Goal: Navigation & Orientation: Find specific page/section

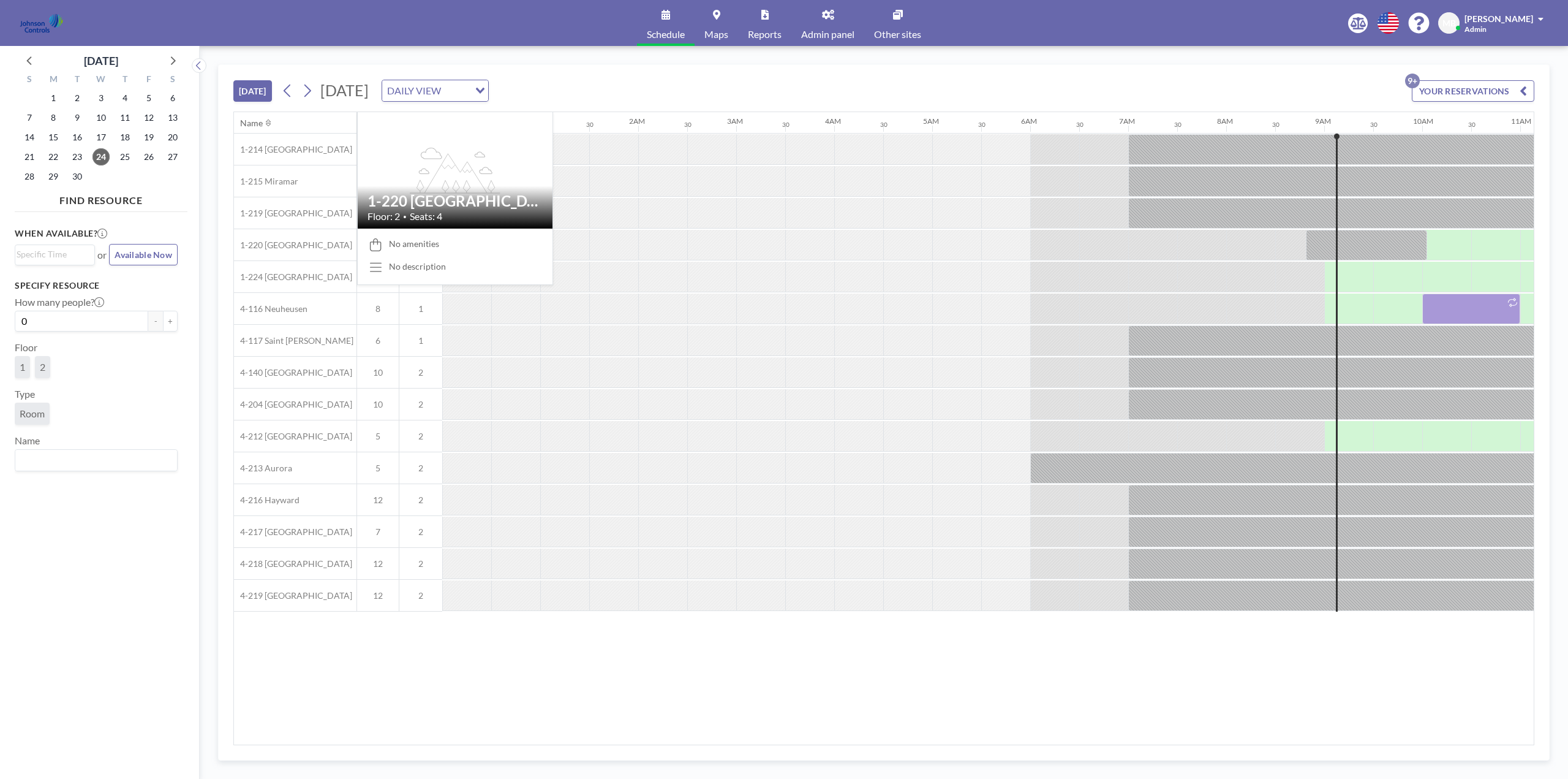
scroll to position [0, 833]
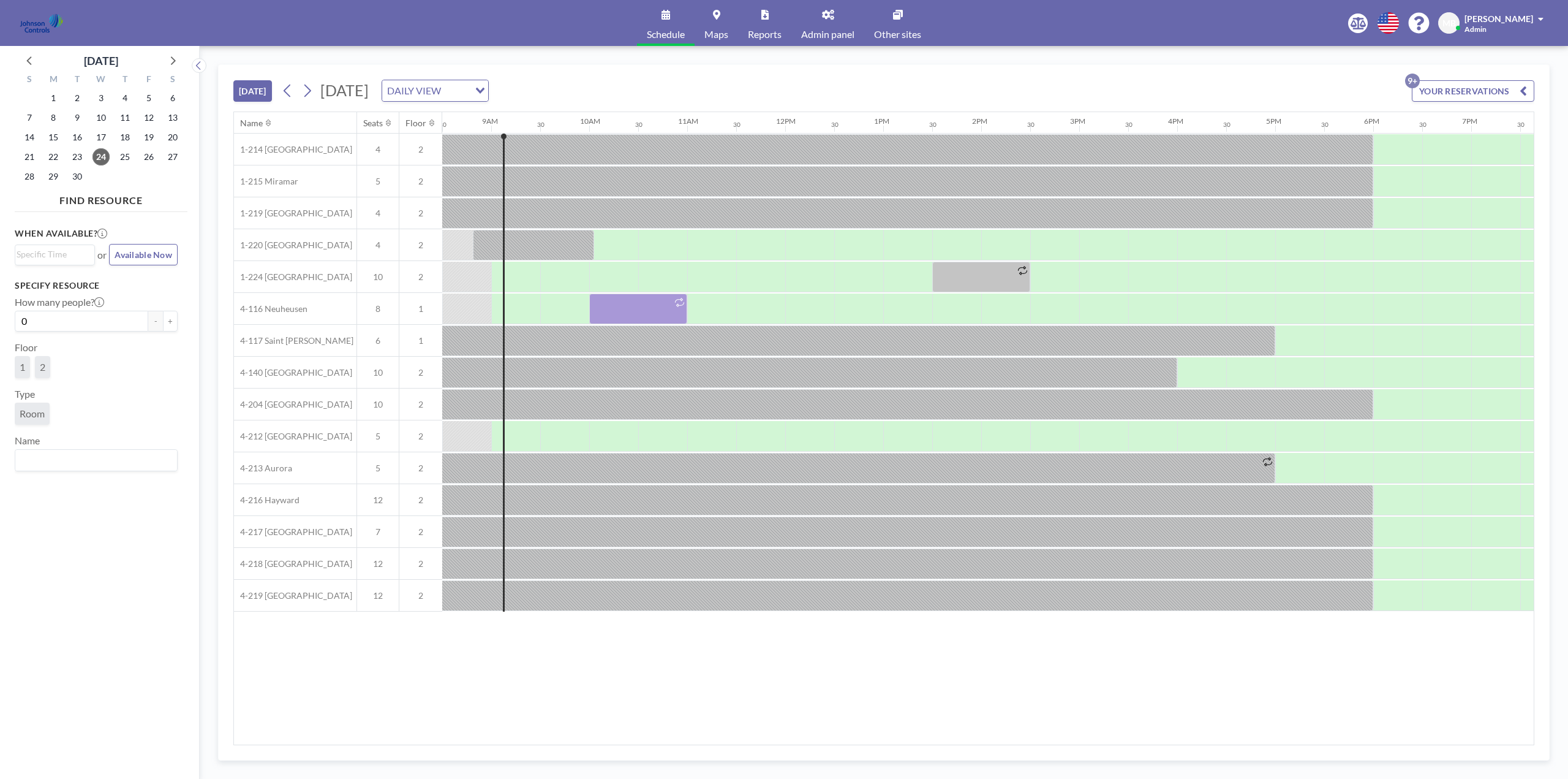
click at [905, 24] on link "Other sites" at bounding box center [897, 22] width 67 height 45
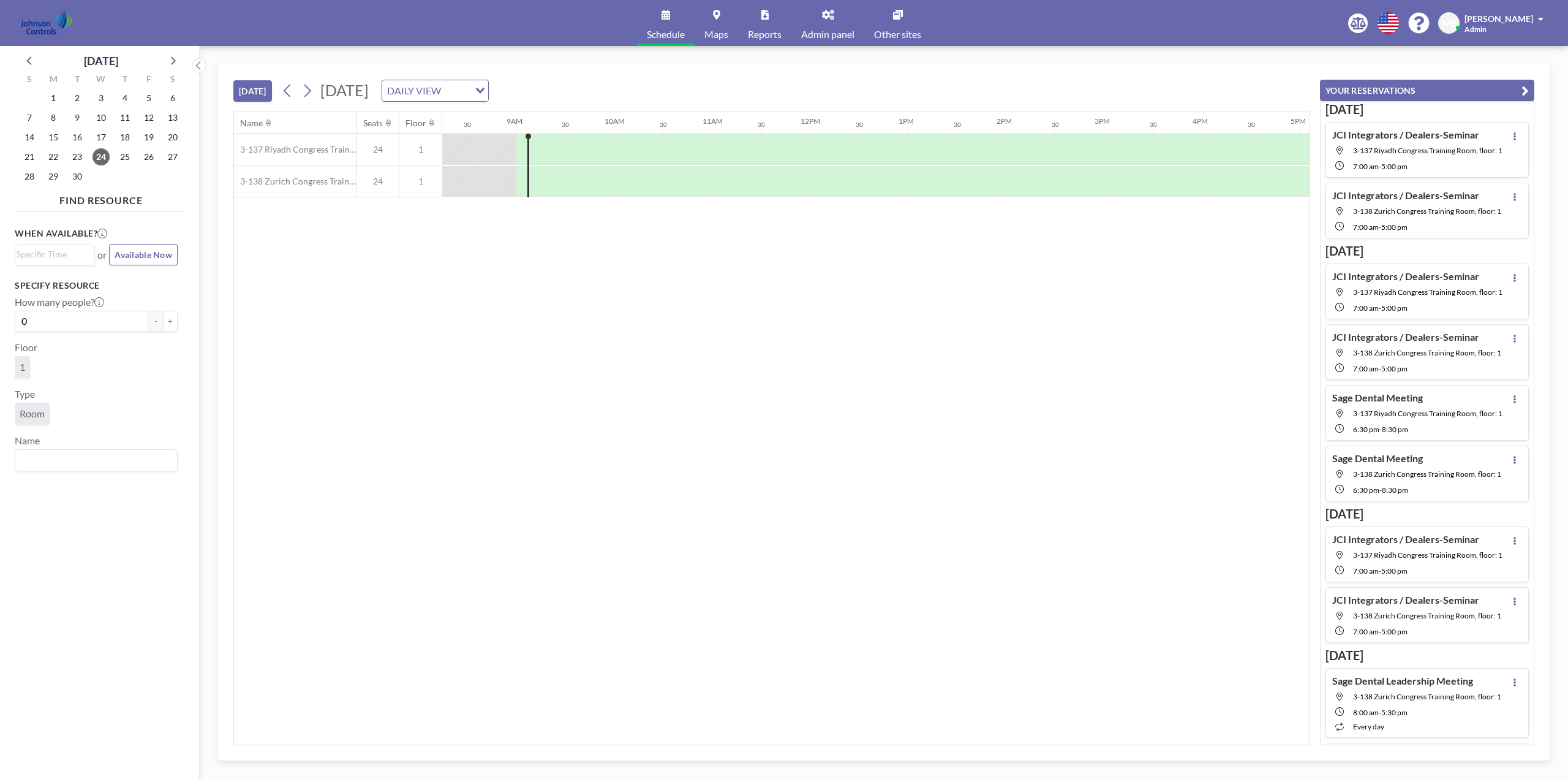
scroll to position [0, 833]
click at [174, 59] on icon at bounding box center [172, 60] width 15 height 15
click at [84, 135] on span "14" at bounding box center [77, 137] width 17 height 17
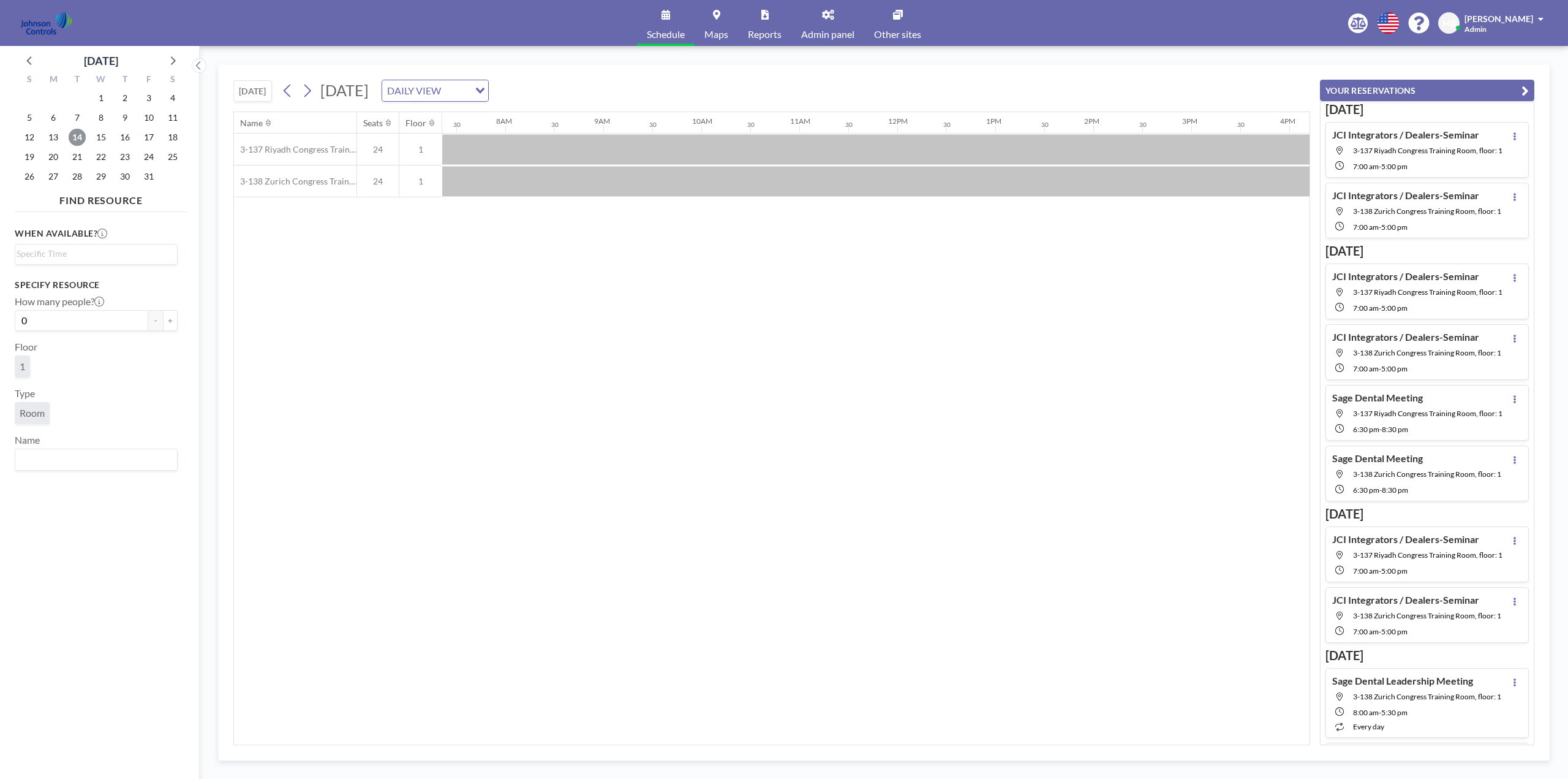
scroll to position [0, 735]
click at [1383, 687] on h4 "Sage Dental Leadership Meeting" at bounding box center [1403, 680] width 141 height 13
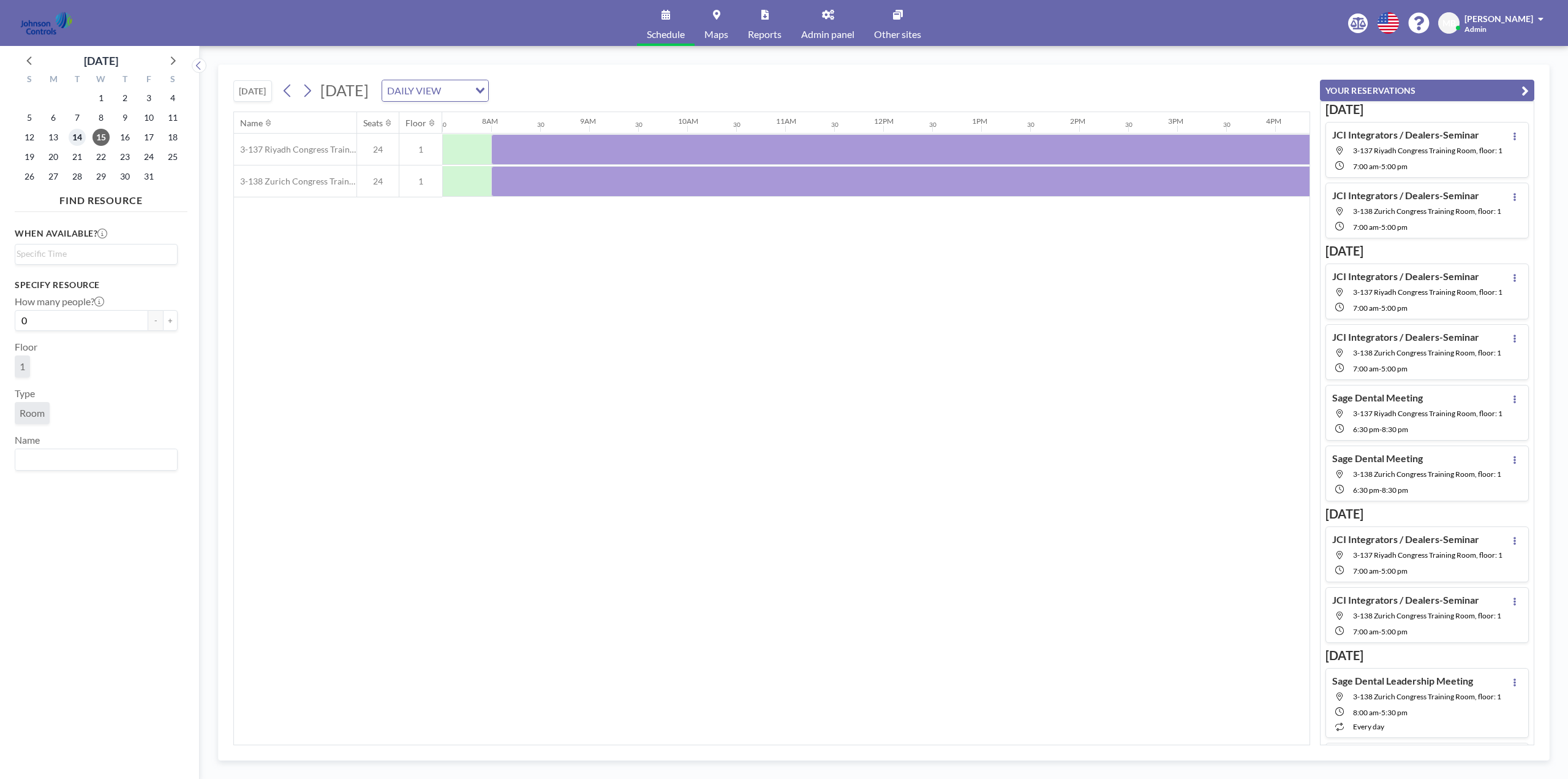
click at [74, 135] on span "14" at bounding box center [77, 137] width 17 height 17
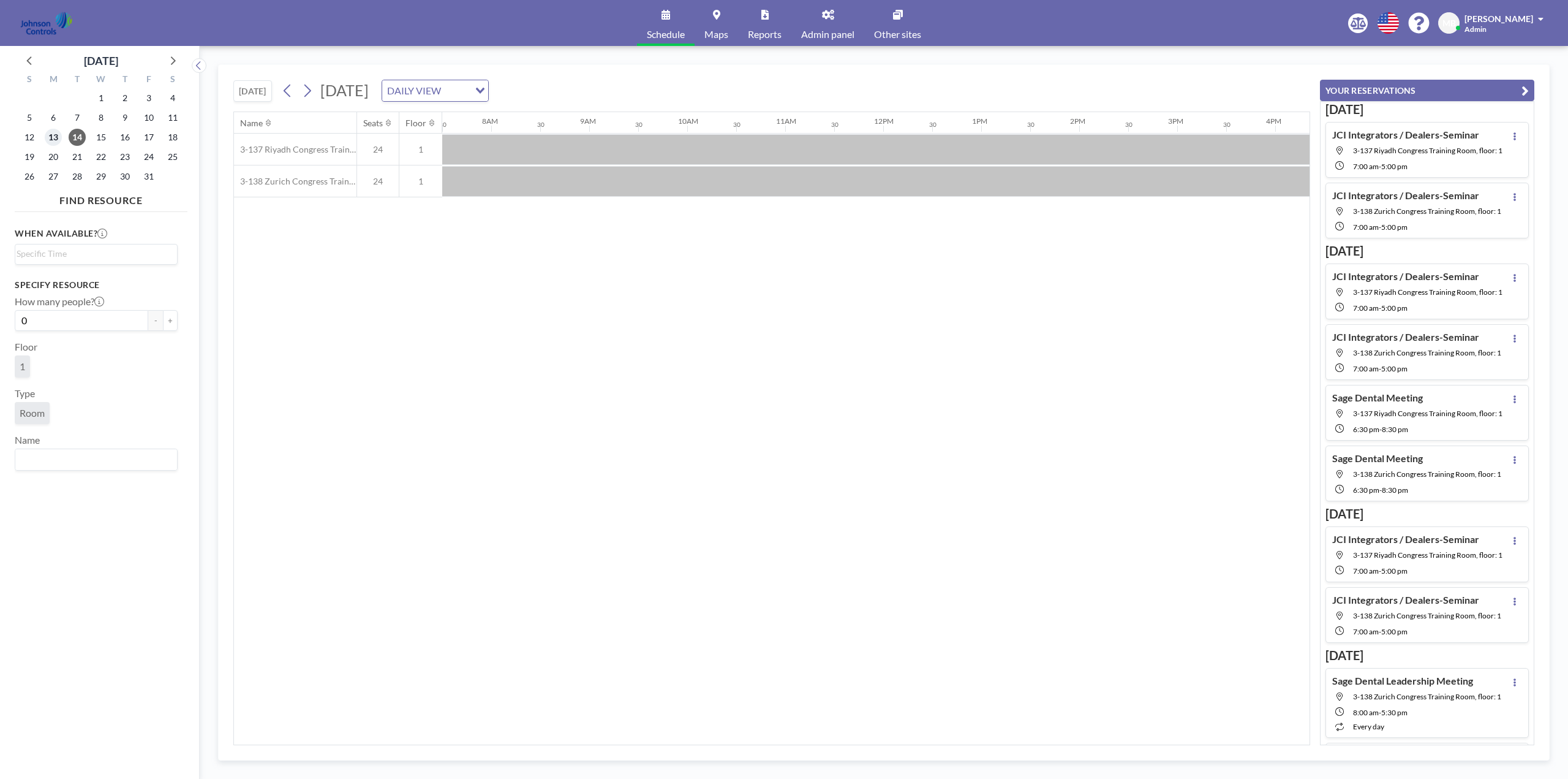
click at [58, 135] on span "13" at bounding box center [53, 137] width 17 height 17
click at [104, 135] on span "15" at bounding box center [102, 137] width 17 height 17
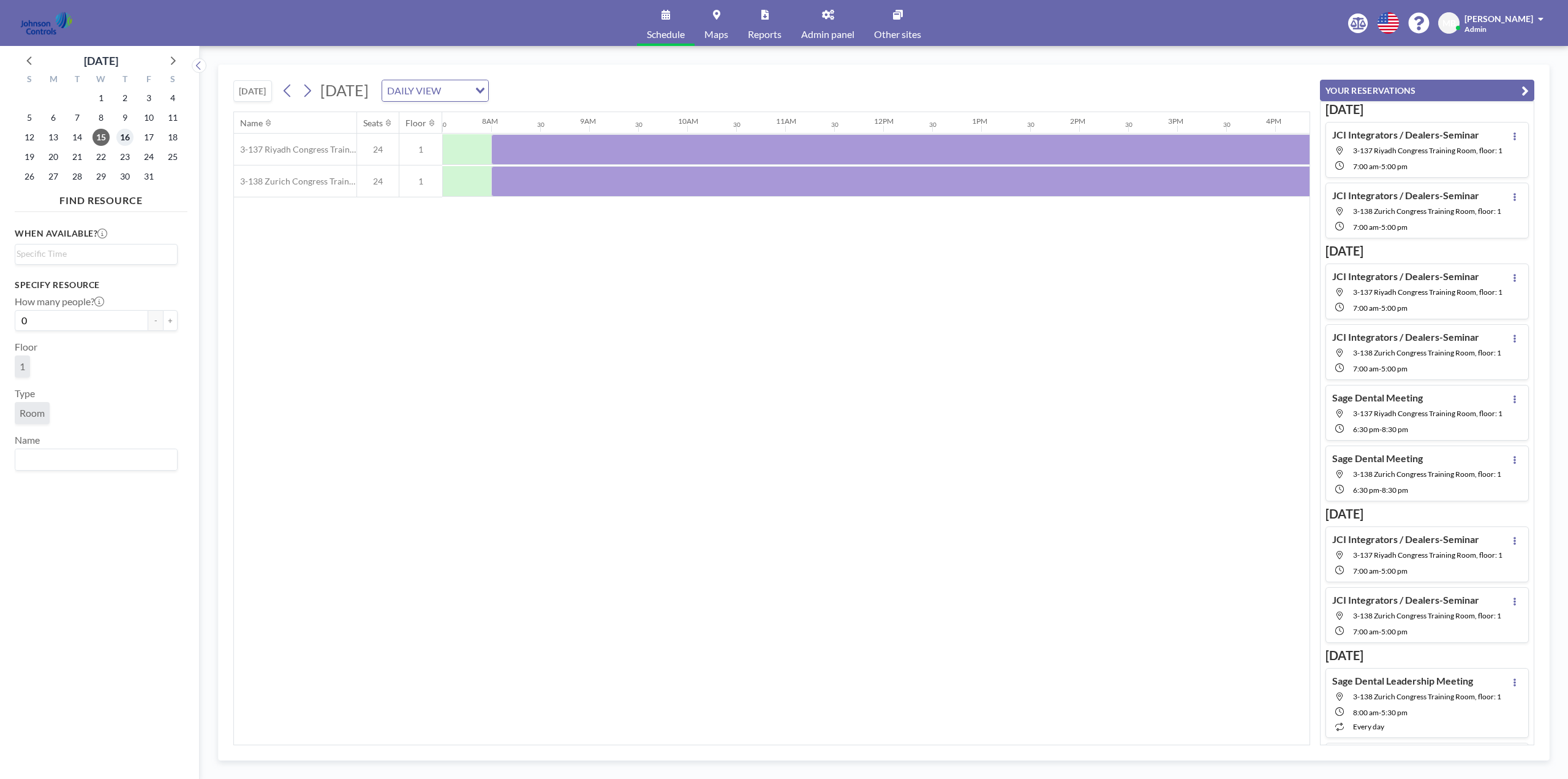
click at [128, 132] on span "16" at bounding box center [125, 137] width 17 height 17
click at [144, 136] on span "17" at bounding box center [149, 137] width 17 height 17
